Goal: Task Accomplishment & Management: Use online tool/utility

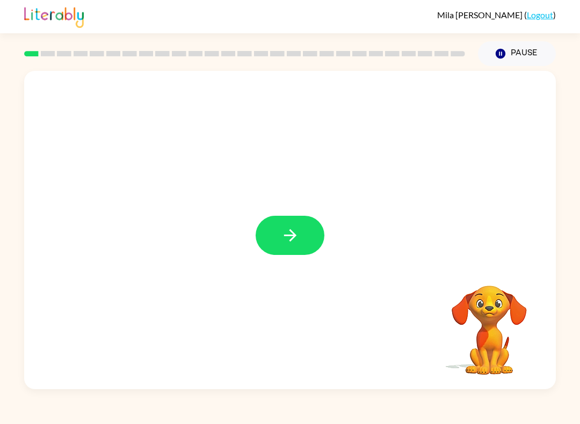
click at [298, 252] on button "button" at bounding box center [290, 235] width 69 height 39
click at [338, 284] on div at bounding box center [290, 230] width 532 height 319
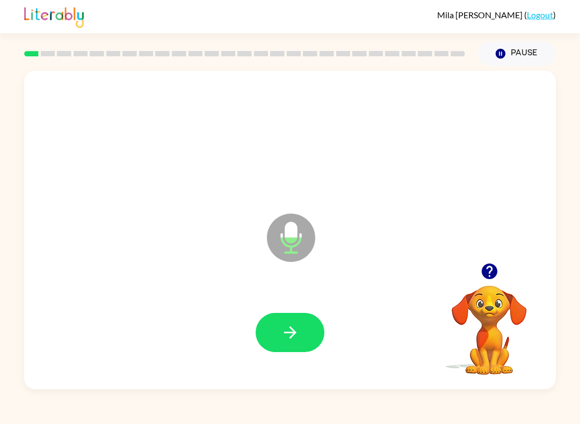
click at [294, 330] on icon "button" at bounding box center [290, 332] width 19 height 19
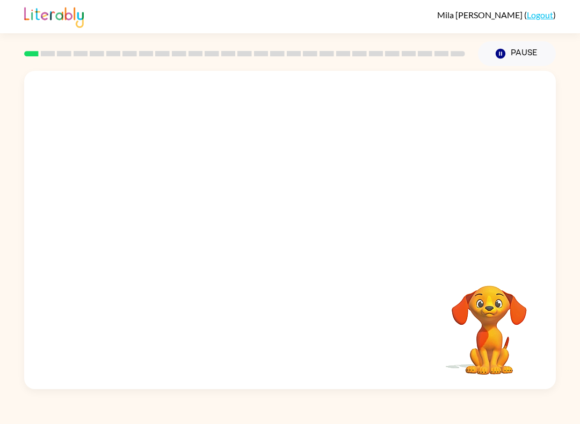
click at [547, 46] on button "Pause Pause" at bounding box center [517, 53] width 78 height 25
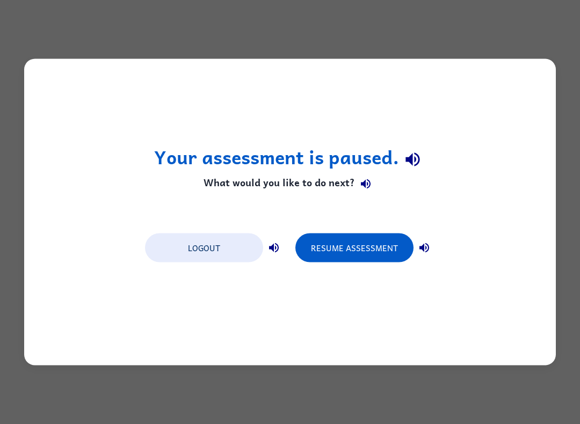
click at [371, 251] on button "Resume Assessment" at bounding box center [354, 248] width 118 height 29
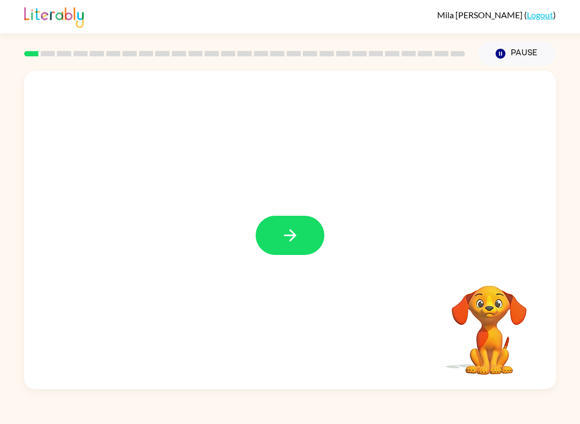
click at [281, 250] on button "button" at bounding box center [290, 235] width 69 height 39
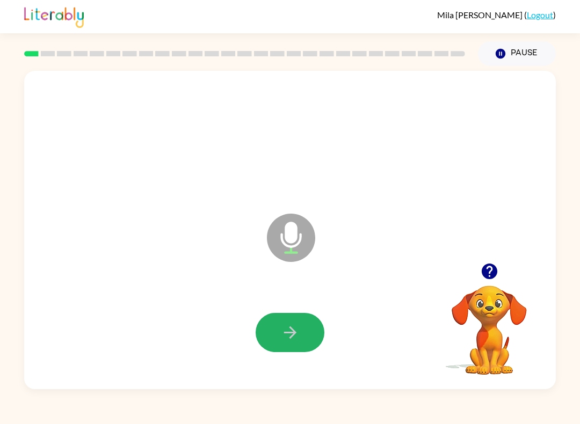
click at [294, 350] on button "button" at bounding box center [290, 332] width 69 height 39
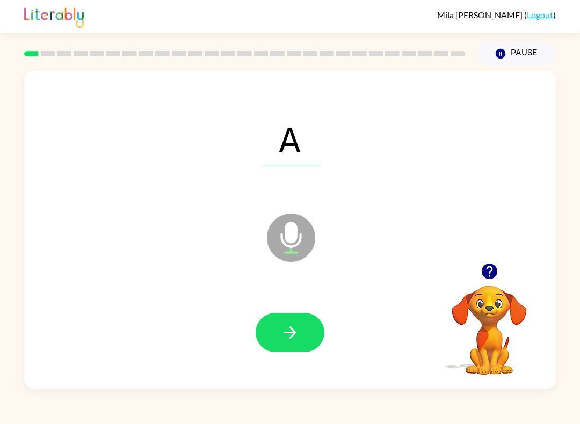
click at [299, 343] on button "button" at bounding box center [290, 332] width 69 height 39
click at [295, 339] on icon "button" at bounding box center [290, 332] width 19 height 19
click at [297, 330] on icon "button" at bounding box center [290, 332] width 19 height 19
click at [310, 324] on button "button" at bounding box center [290, 332] width 69 height 39
click at [284, 341] on icon "button" at bounding box center [290, 332] width 19 height 19
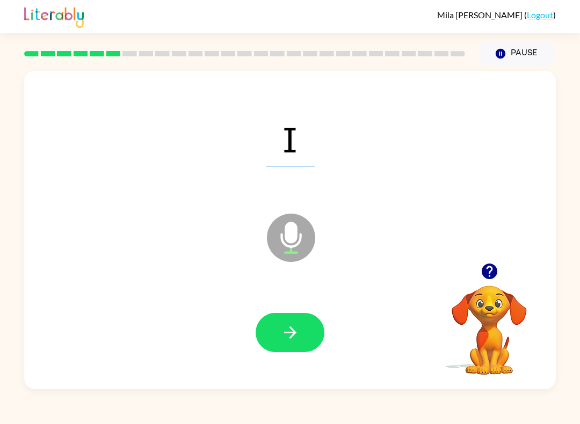
click at [288, 334] on icon "button" at bounding box center [290, 332] width 19 height 19
click at [308, 330] on button "button" at bounding box center [290, 332] width 69 height 39
click at [297, 326] on icon "button" at bounding box center [290, 332] width 19 height 19
click at [298, 329] on icon "button" at bounding box center [290, 332] width 19 height 19
click at [275, 331] on button "button" at bounding box center [290, 332] width 69 height 39
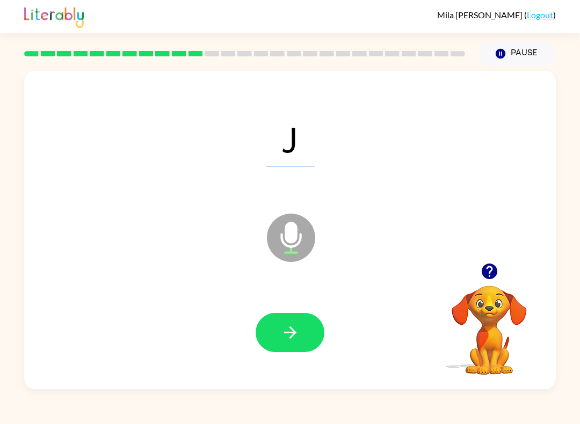
click at [293, 318] on button "button" at bounding box center [290, 332] width 69 height 39
click at [288, 331] on icon "button" at bounding box center [290, 332] width 19 height 19
click at [277, 336] on button "button" at bounding box center [290, 332] width 69 height 39
click at [309, 344] on button "button" at bounding box center [290, 332] width 69 height 39
click at [294, 333] on icon "button" at bounding box center [290, 333] width 12 height 12
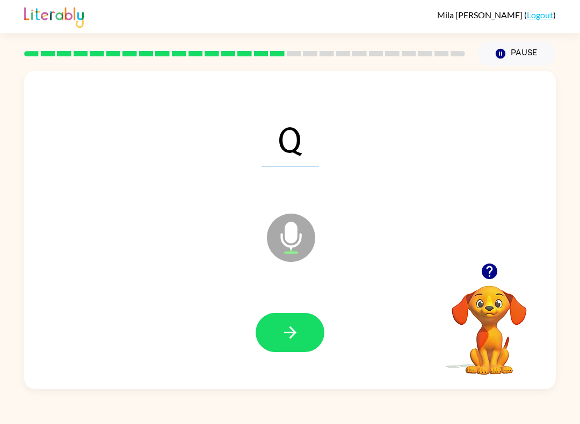
click at [301, 326] on button "button" at bounding box center [290, 332] width 69 height 39
click at [304, 337] on button "button" at bounding box center [290, 332] width 69 height 39
click at [290, 337] on icon "button" at bounding box center [290, 332] width 19 height 19
click at [294, 321] on button "button" at bounding box center [290, 332] width 69 height 39
click at [300, 335] on button "button" at bounding box center [290, 332] width 69 height 39
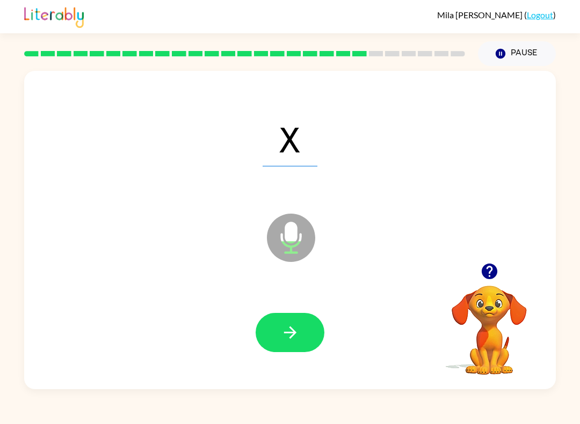
click at [305, 324] on button "button" at bounding box center [290, 332] width 69 height 39
click at [300, 332] on button "button" at bounding box center [290, 332] width 69 height 39
click at [300, 350] on button "button" at bounding box center [290, 332] width 69 height 39
click at [302, 340] on button "button" at bounding box center [290, 332] width 69 height 39
click at [300, 336] on button "button" at bounding box center [290, 332] width 69 height 39
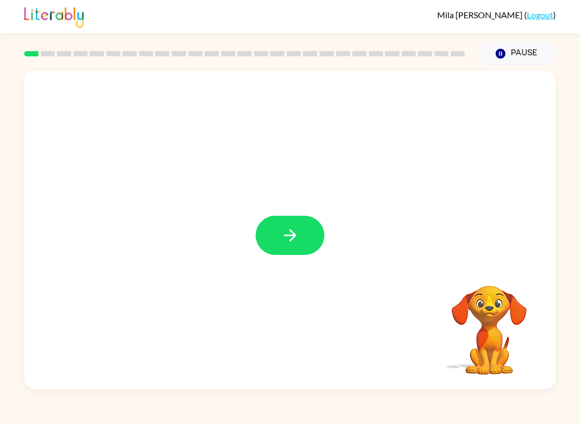
click at [292, 235] on icon "button" at bounding box center [290, 235] width 19 height 19
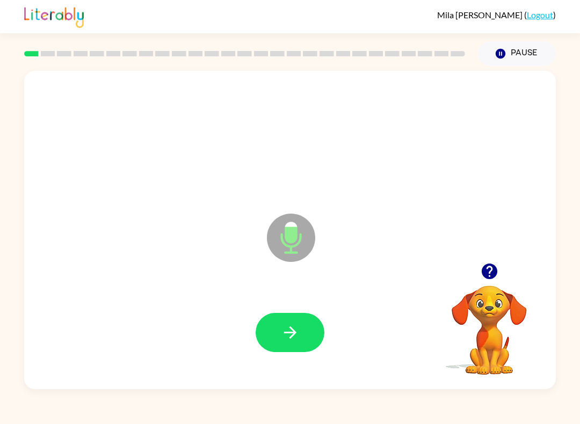
click at [276, 337] on button "button" at bounding box center [290, 332] width 69 height 39
click at [298, 333] on icon "button" at bounding box center [290, 332] width 19 height 19
click at [277, 326] on button "button" at bounding box center [290, 332] width 69 height 39
click at [287, 336] on icon "button" at bounding box center [290, 332] width 19 height 19
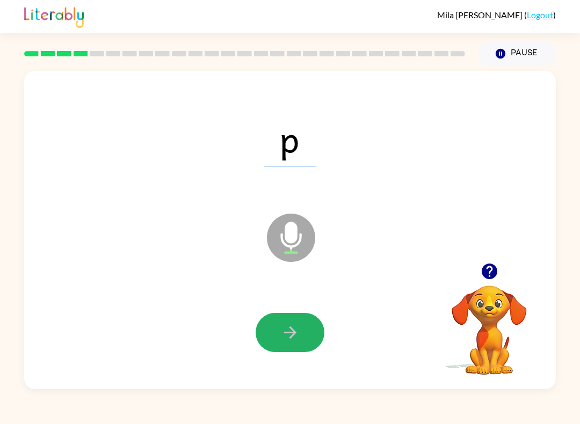
click at [294, 338] on icon "button" at bounding box center [290, 332] width 19 height 19
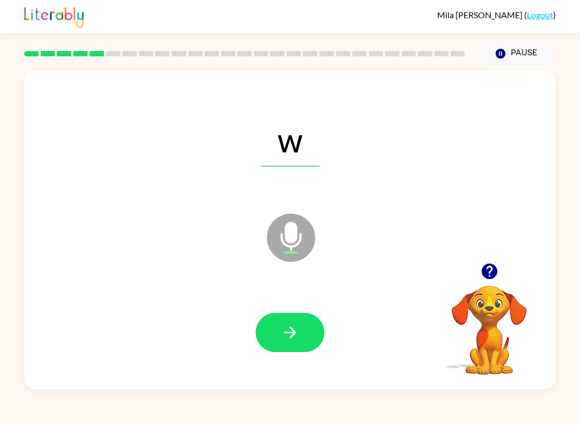
click at [289, 334] on icon "button" at bounding box center [290, 333] width 12 height 12
click at [297, 324] on icon "button" at bounding box center [290, 332] width 19 height 19
click at [282, 330] on icon "button" at bounding box center [290, 332] width 19 height 19
click at [290, 335] on icon "button" at bounding box center [290, 332] width 19 height 19
click at [293, 337] on icon "button" at bounding box center [290, 332] width 19 height 19
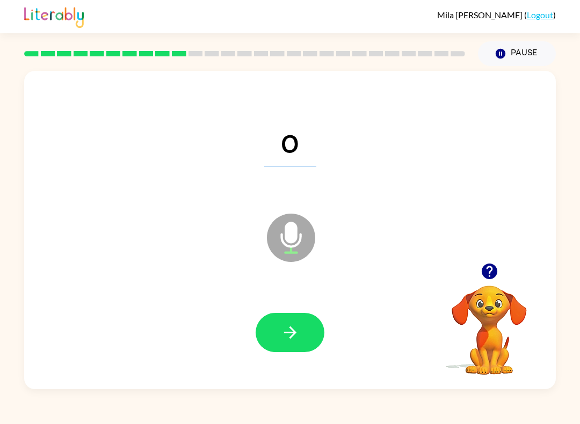
click at [288, 342] on icon "button" at bounding box center [290, 332] width 19 height 19
click at [286, 330] on icon "button" at bounding box center [290, 332] width 19 height 19
click at [280, 323] on button "button" at bounding box center [290, 332] width 69 height 39
click at [294, 336] on icon "button" at bounding box center [290, 333] width 12 height 12
click at [302, 329] on button "button" at bounding box center [290, 332] width 69 height 39
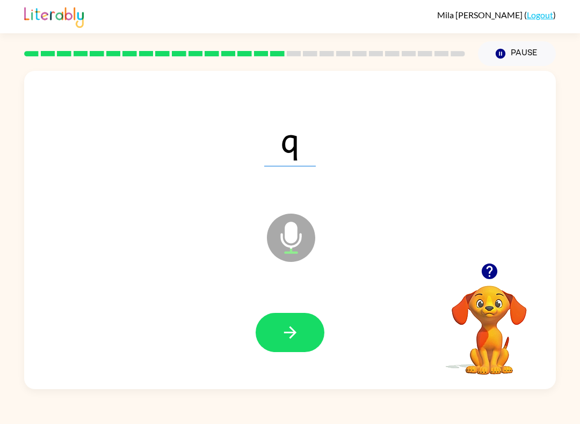
click at [299, 329] on icon "button" at bounding box center [290, 332] width 19 height 19
click at [303, 336] on button "button" at bounding box center [290, 332] width 69 height 39
click at [310, 328] on button "button" at bounding box center [290, 332] width 69 height 39
click at [306, 335] on button "button" at bounding box center [290, 332] width 69 height 39
click at [322, 336] on button "button" at bounding box center [290, 332] width 69 height 39
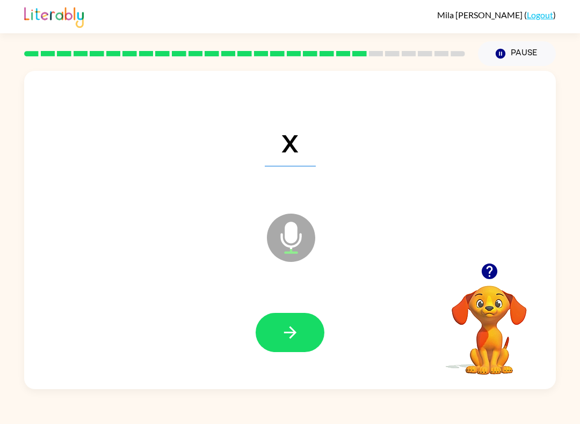
click at [305, 333] on button "button" at bounding box center [290, 332] width 69 height 39
click at [312, 333] on button "button" at bounding box center [290, 332] width 69 height 39
click at [308, 340] on button "button" at bounding box center [290, 332] width 69 height 39
click at [288, 330] on icon "button" at bounding box center [290, 332] width 19 height 19
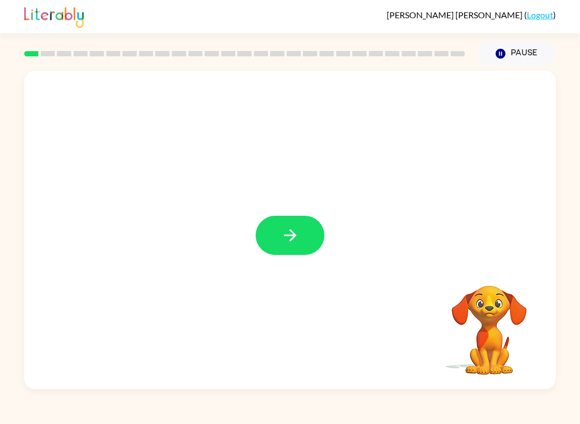
click at [300, 253] on button "button" at bounding box center [290, 235] width 69 height 39
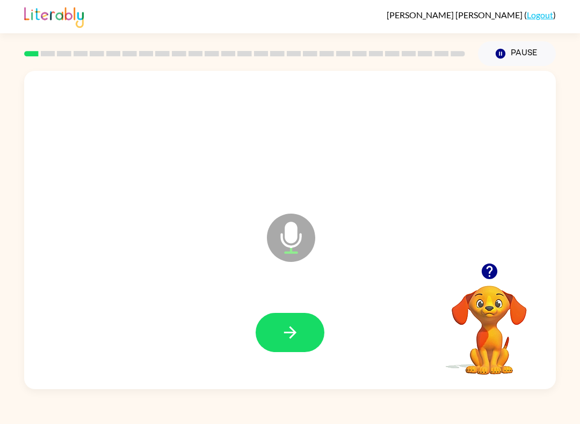
click at [512, 63] on button "Pause Pause" at bounding box center [517, 53] width 78 height 25
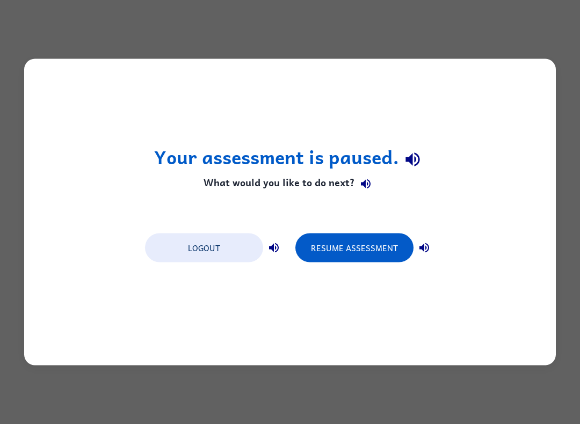
click at [330, 249] on button "Resume Assessment" at bounding box center [354, 248] width 118 height 29
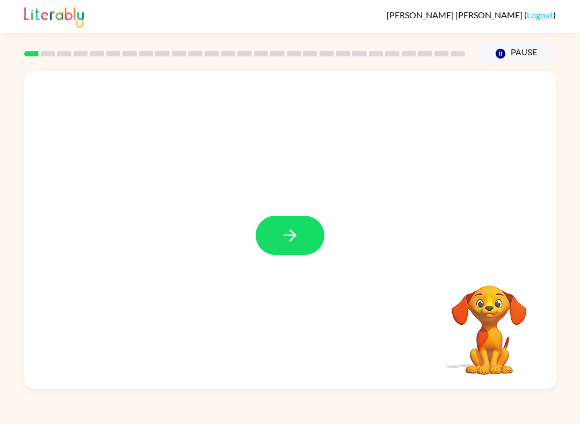
click at [290, 247] on button "button" at bounding box center [290, 235] width 69 height 39
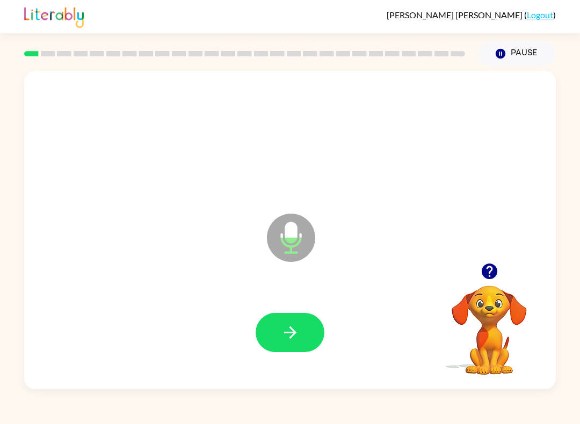
click at [287, 328] on icon "button" at bounding box center [290, 332] width 19 height 19
click at [296, 350] on button "button" at bounding box center [290, 332] width 69 height 39
click at [265, 316] on button "button" at bounding box center [290, 332] width 69 height 39
click at [288, 337] on icon "button" at bounding box center [290, 332] width 19 height 19
click at [515, 42] on button "Pause Pause" at bounding box center [517, 53] width 78 height 25
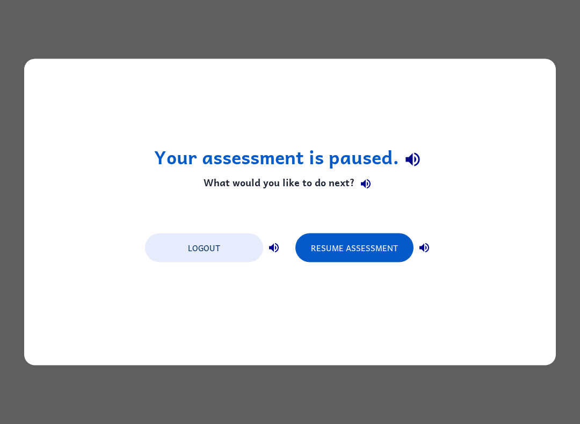
click at [339, 270] on div "Your assessment is paused. What would you like to do next? Logout Resume Assess…" at bounding box center [290, 212] width 532 height 307
click at [339, 251] on button "Resume Assessment" at bounding box center [354, 248] width 118 height 29
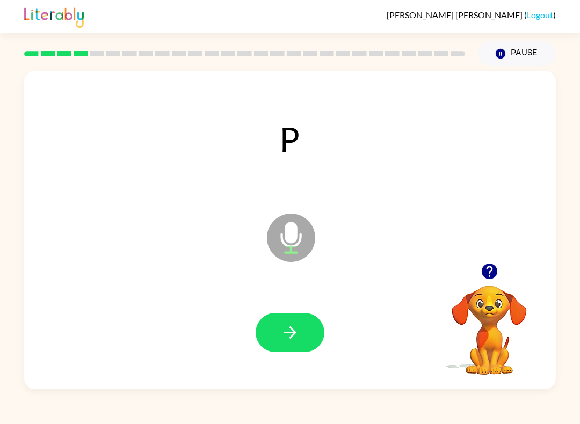
click at [291, 335] on icon "button" at bounding box center [290, 332] width 19 height 19
click at [288, 327] on icon "button" at bounding box center [290, 332] width 19 height 19
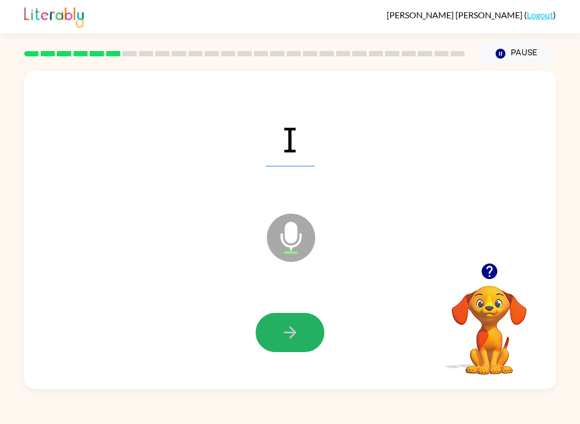
click at [294, 336] on icon "button" at bounding box center [290, 332] width 19 height 19
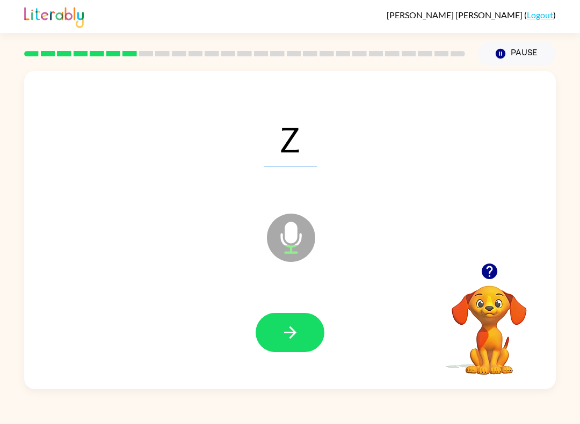
click at [302, 341] on button "button" at bounding box center [290, 332] width 69 height 39
click at [279, 318] on button "button" at bounding box center [290, 332] width 69 height 39
click at [295, 341] on icon "button" at bounding box center [290, 332] width 19 height 19
click at [299, 346] on button "button" at bounding box center [290, 332] width 69 height 39
click at [284, 326] on icon "button" at bounding box center [290, 332] width 19 height 19
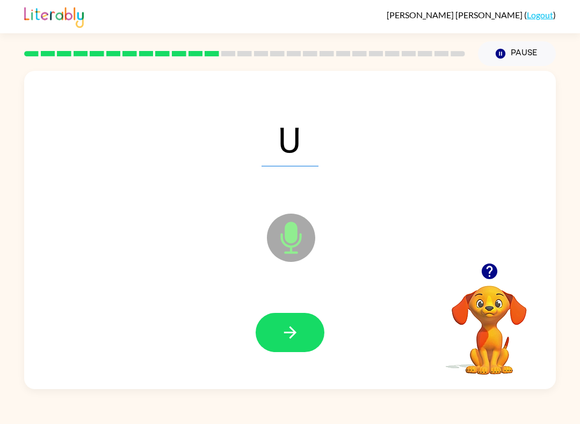
click at [281, 336] on icon "button" at bounding box center [290, 332] width 19 height 19
click at [261, 329] on button "button" at bounding box center [290, 332] width 69 height 39
click at [299, 331] on icon "button" at bounding box center [290, 332] width 19 height 19
click at [290, 339] on icon "button" at bounding box center [290, 332] width 19 height 19
click at [298, 343] on button "button" at bounding box center [290, 332] width 69 height 39
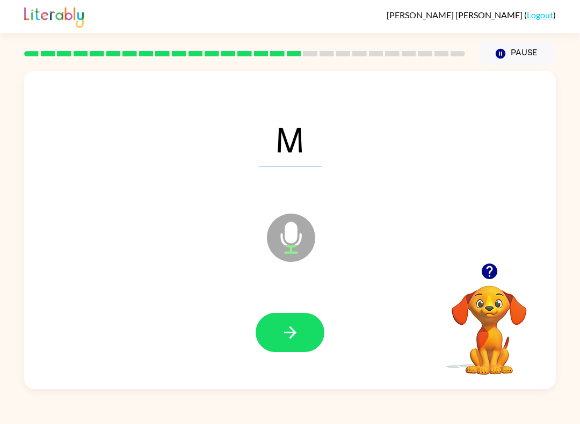
click at [320, 330] on button "button" at bounding box center [290, 332] width 69 height 39
click at [307, 349] on button "button" at bounding box center [290, 332] width 69 height 39
click at [309, 344] on button "button" at bounding box center [290, 332] width 69 height 39
click at [308, 338] on button "button" at bounding box center [290, 332] width 69 height 39
click at [321, 344] on button "button" at bounding box center [290, 332] width 69 height 39
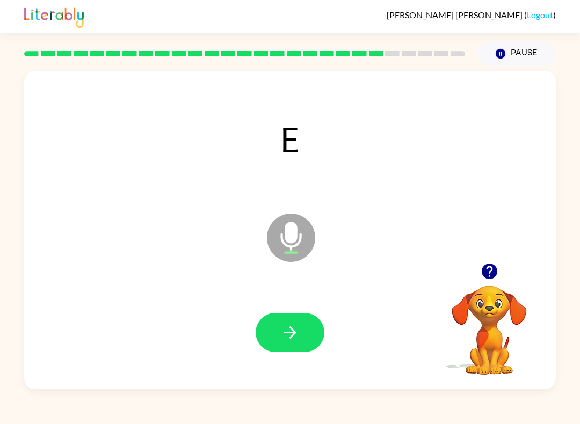
click at [313, 327] on button "button" at bounding box center [290, 332] width 69 height 39
click at [301, 335] on button "button" at bounding box center [290, 332] width 69 height 39
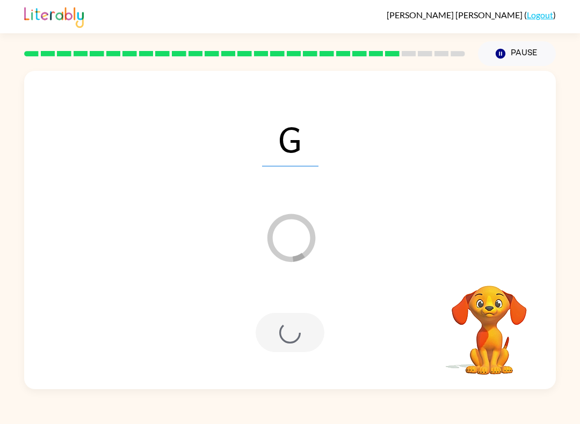
click at [511, 55] on button "Pause Pause" at bounding box center [517, 53] width 78 height 25
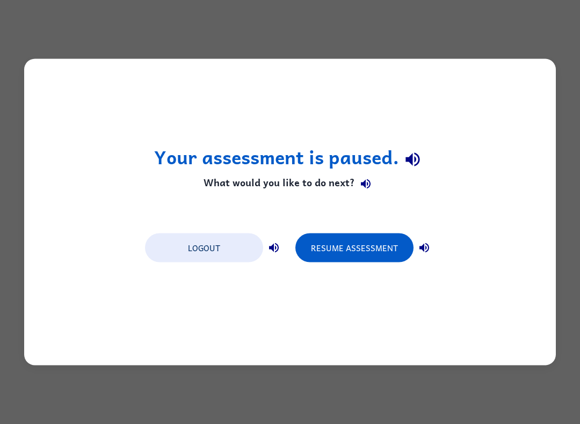
click at [358, 247] on button "Resume Assessment" at bounding box center [354, 248] width 118 height 29
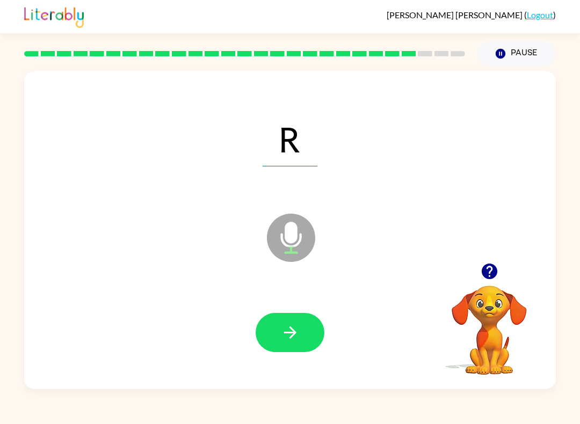
click at [299, 322] on button "button" at bounding box center [290, 332] width 69 height 39
click at [300, 325] on button "button" at bounding box center [290, 332] width 69 height 39
click at [287, 347] on button "button" at bounding box center [290, 332] width 69 height 39
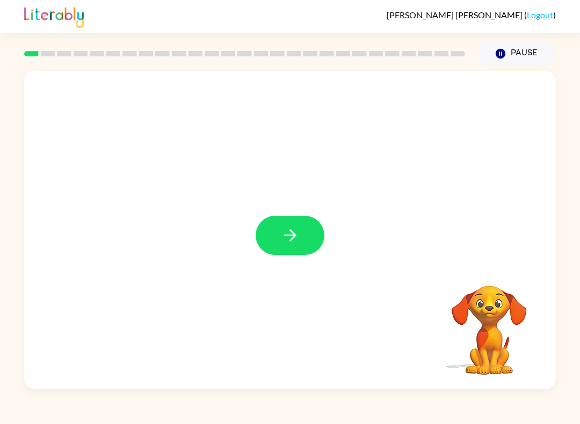
click at [280, 249] on button "button" at bounding box center [290, 235] width 69 height 39
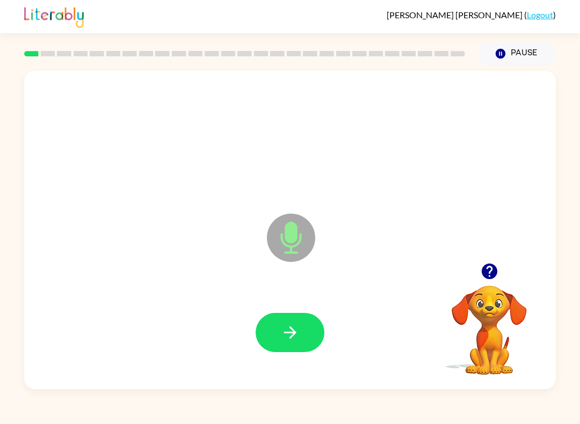
click at [241, 376] on div at bounding box center [290, 333] width 510 height 92
click at [281, 342] on icon "button" at bounding box center [290, 332] width 19 height 19
click at [292, 336] on icon "button" at bounding box center [290, 333] width 12 height 12
click at [286, 330] on icon "button" at bounding box center [290, 332] width 19 height 19
click at [298, 338] on icon "button" at bounding box center [290, 332] width 19 height 19
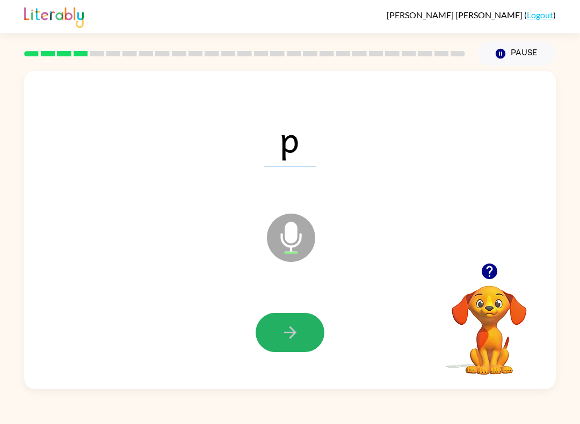
click at [286, 326] on icon "button" at bounding box center [290, 332] width 19 height 19
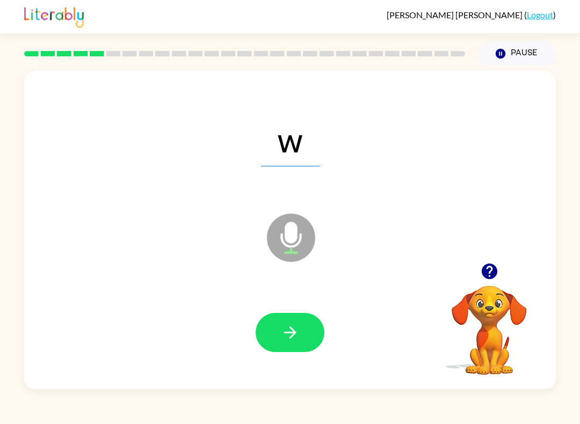
click at [284, 330] on icon "button" at bounding box center [290, 332] width 19 height 19
click at [274, 336] on button "button" at bounding box center [290, 332] width 69 height 39
click at [310, 321] on button "button" at bounding box center [290, 332] width 69 height 39
click at [276, 331] on button "button" at bounding box center [290, 332] width 69 height 39
click at [293, 326] on icon "button" at bounding box center [290, 332] width 19 height 19
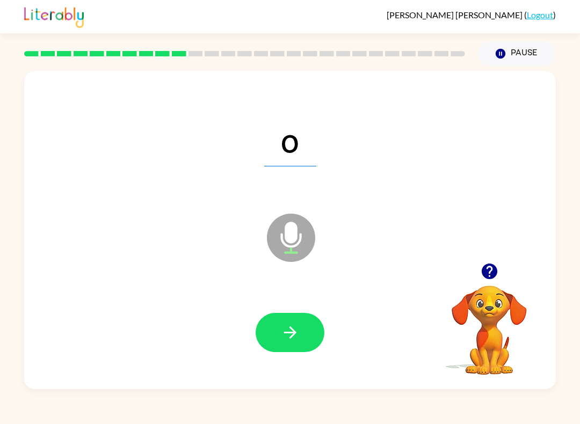
click at [286, 340] on icon "button" at bounding box center [290, 332] width 19 height 19
click at [284, 330] on icon "button" at bounding box center [290, 332] width 19 height 19
click at [265, 377] on div at bounding box center [290, 333] width 510 height 92
click at [287, 340] on icon "button" at bounding box center [290, 332] width 19 height 19
click at [283, 345] on button "button" at bounding box center [290, 332] width 69 height 39
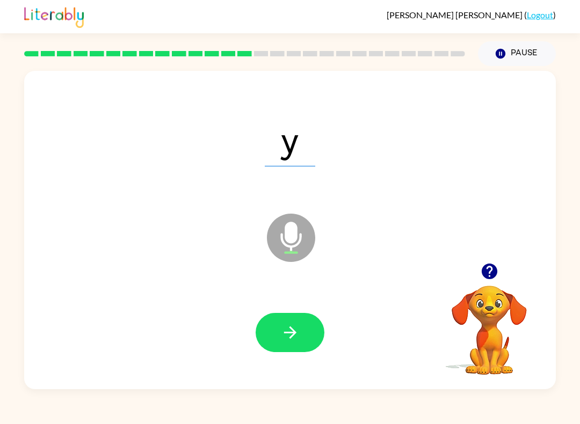
click at [275, 337] on button "button" at bounding box center [290, 332] width 69 height 39
click at [284, 331] on icon "button" at bounding box center [290, 332] width 19 height 19
click at [273, 336] on button "button" at bounding box center [290, 332] width 69 height 39
click at [282, 332] on icon "button" at bounding box center [290, 332] width 19 height 19
click at [282, 327] on icon "button" at bounding box center [290, 332] width 19 height 19
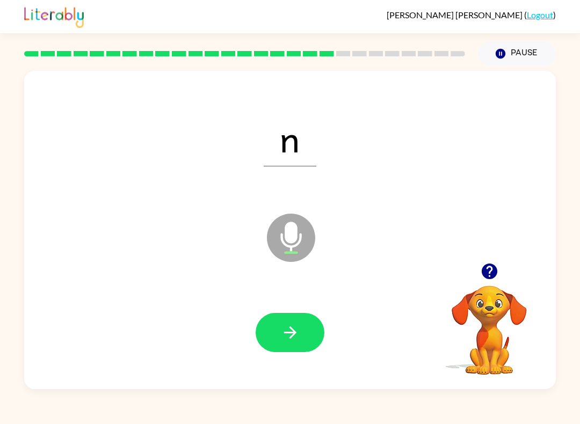
click at [287, 328] on icon "button" at bounding box center [290, 332] width 19 height 19
click at [287, 332] on icon "button" at bounding box center [290, 332] width 19 height 19
click at [298, 322] on button "button" at bounding box center [290, 332] width 69 height 39
click at [285, 343] on button "button" at bounding box center [290, 332] width 69 height 39
click at [293, 338] on icon "button" at bounding box center [290, 332] width 19 height 19
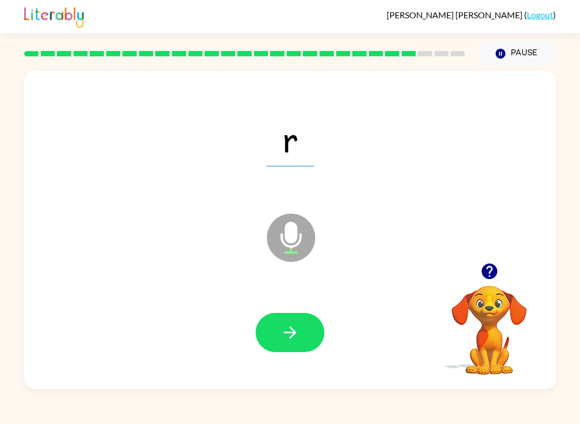
click at [288, 338] on icon "button" at bounding box center [290, 332] width 19 height 19
click at [281, 329] on icon "button" at bounding box center [290, 332] width 19 height 19
click at [285, 325] on icon "button" at bounding box center [290, 332] width 19 height 19
